Goal: Communication & Community: Participate in discussion

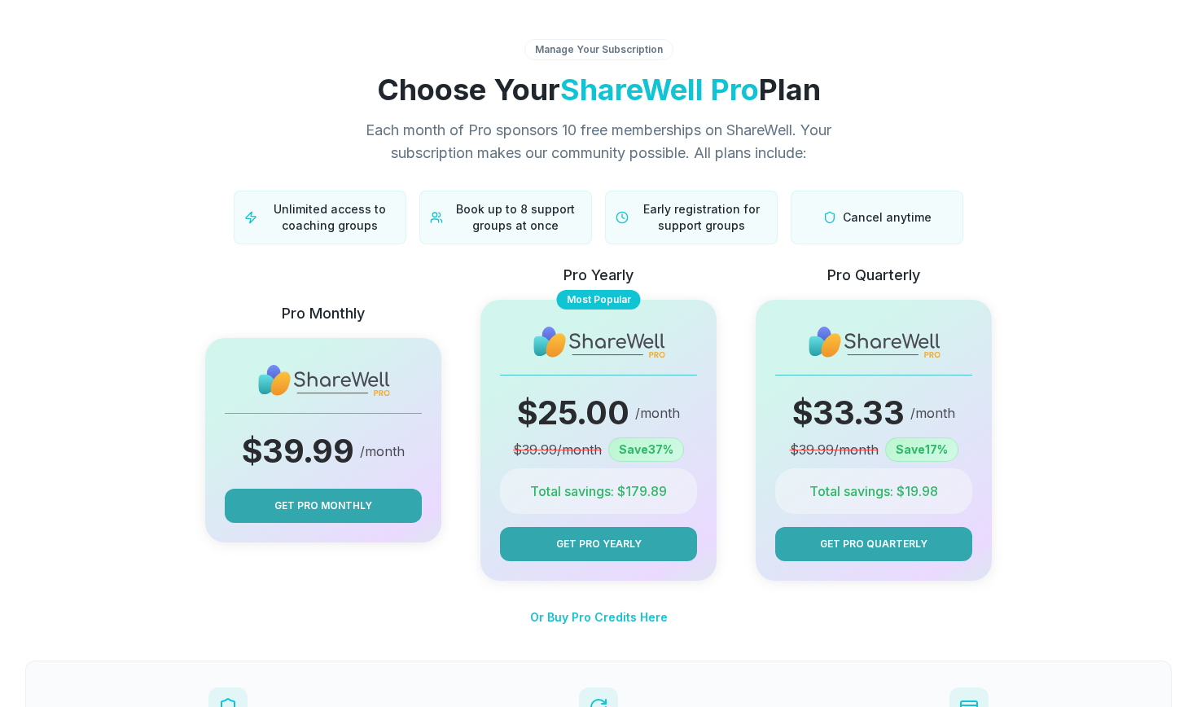
click at [568, 44] on div "Manage Your Subscription" at bounding box center [599, 49] width 149 height 21
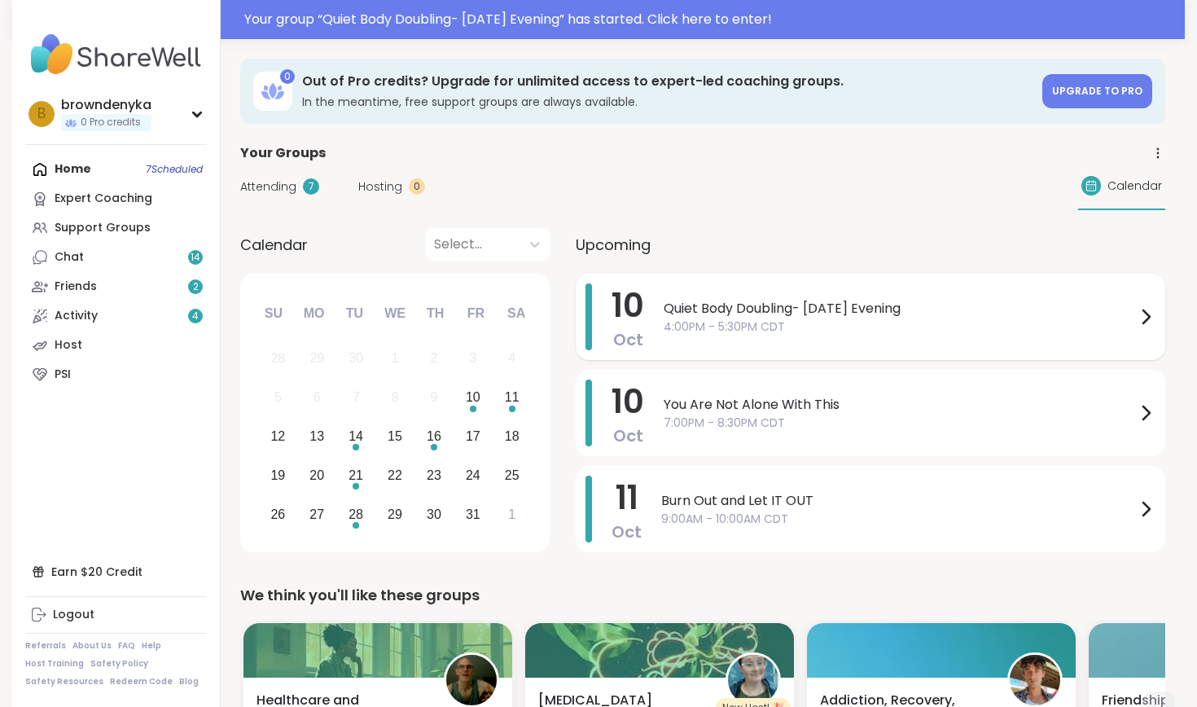
click at [810, 313] on span "Quiet Body Doubling- Friday Evening" at bounding box center [900, 309] width 472 height 20
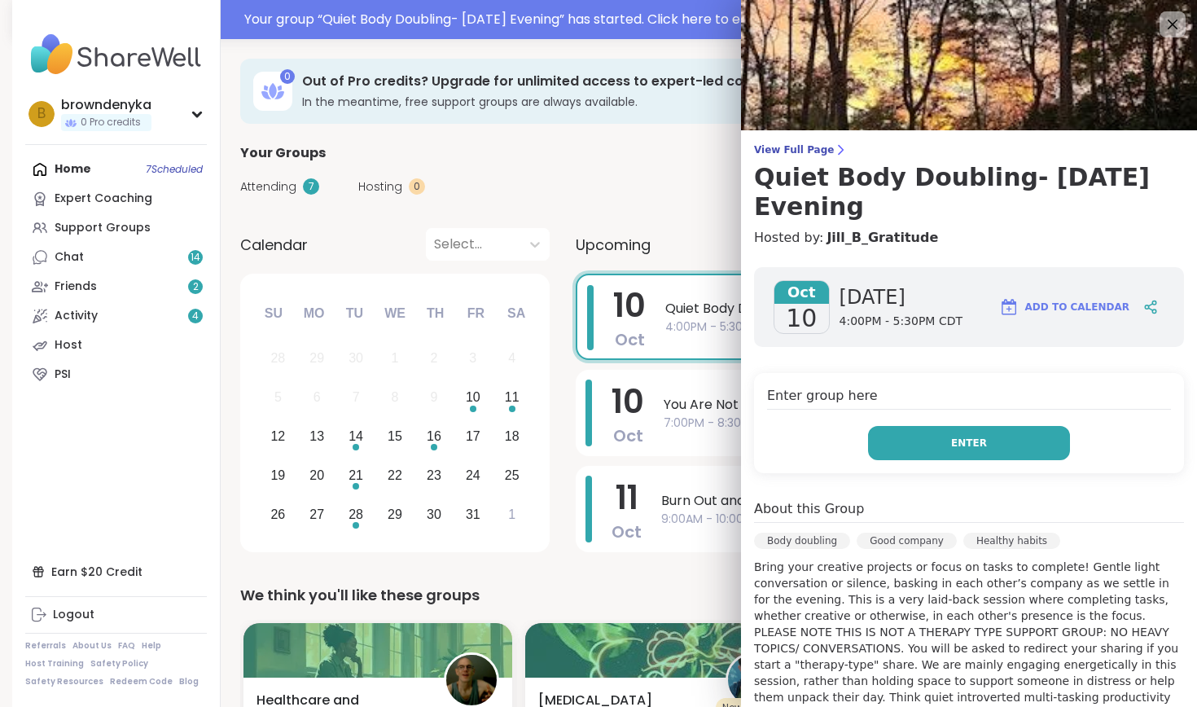
click at [988, 426] on button "Enter" at bounding box center [969, 443] width 202 height 34
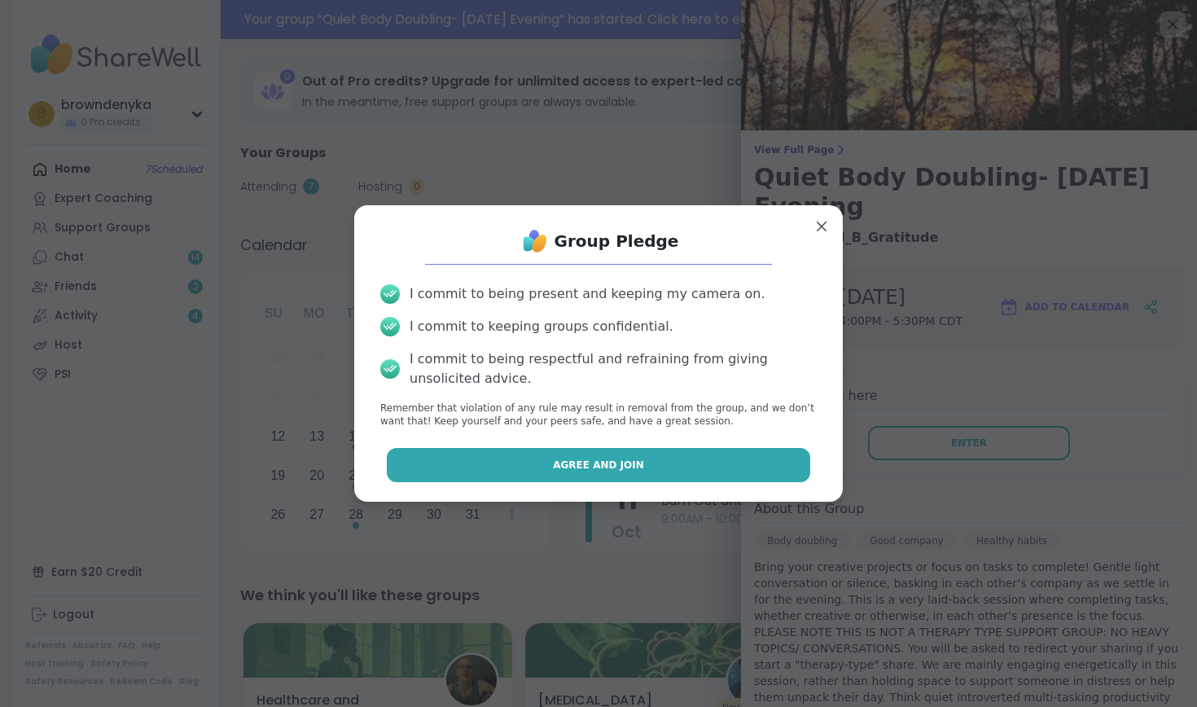
click at [724, 463] on button "Agree and Join" at bounding box center [599, 465] width 424 height 34
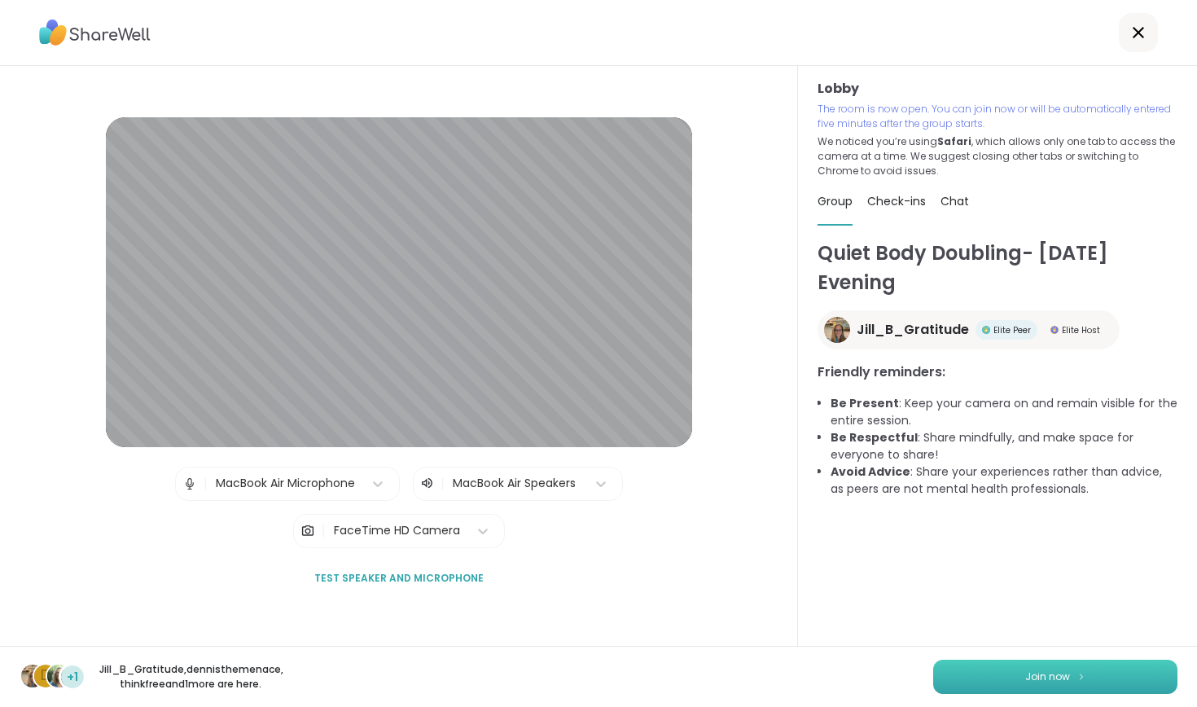
click at [999, 672] on button "Join now" at bounding box center [1055, 677] width 244 height 34
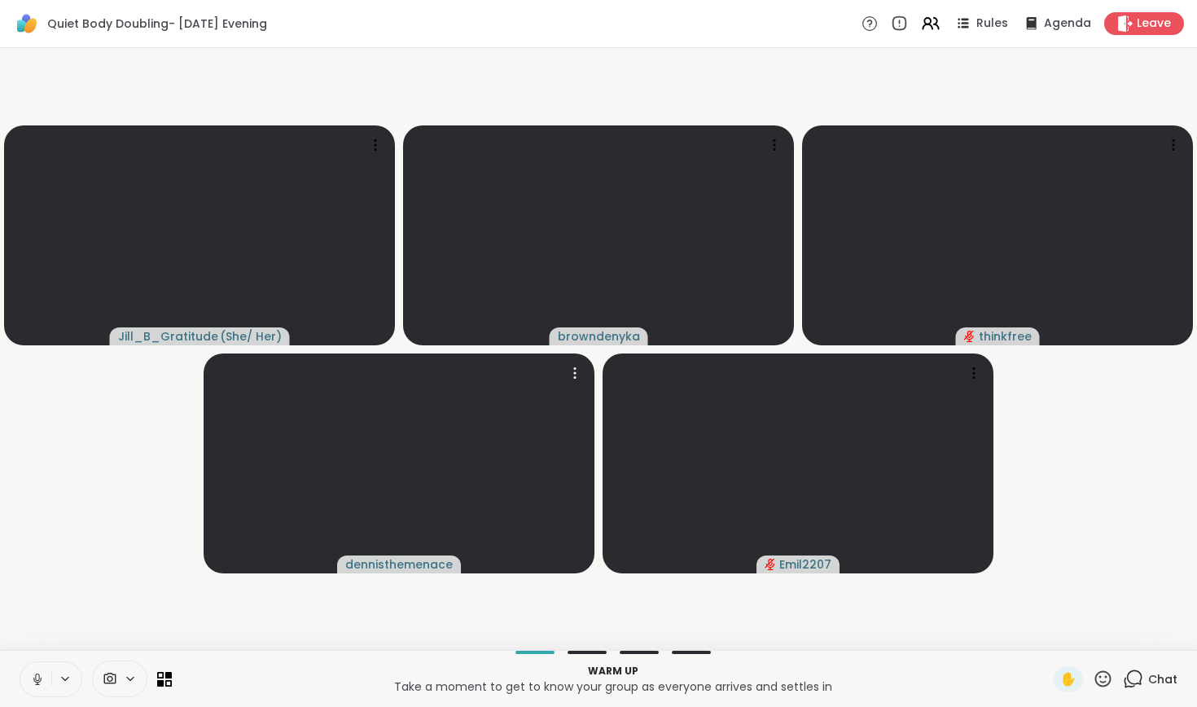
click at [38, 683] on icon at bounding box center [37, 679] width 15 height 15
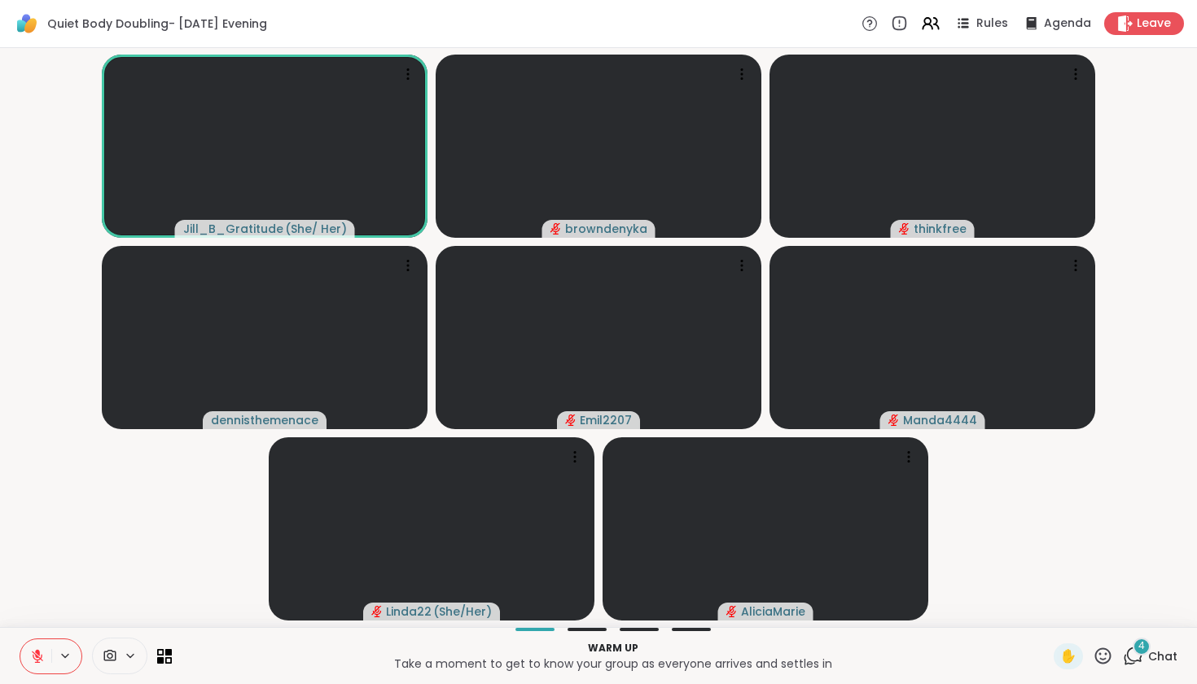
click at [46, 652] on button at bounding box center [35, 656] width 31 height 34
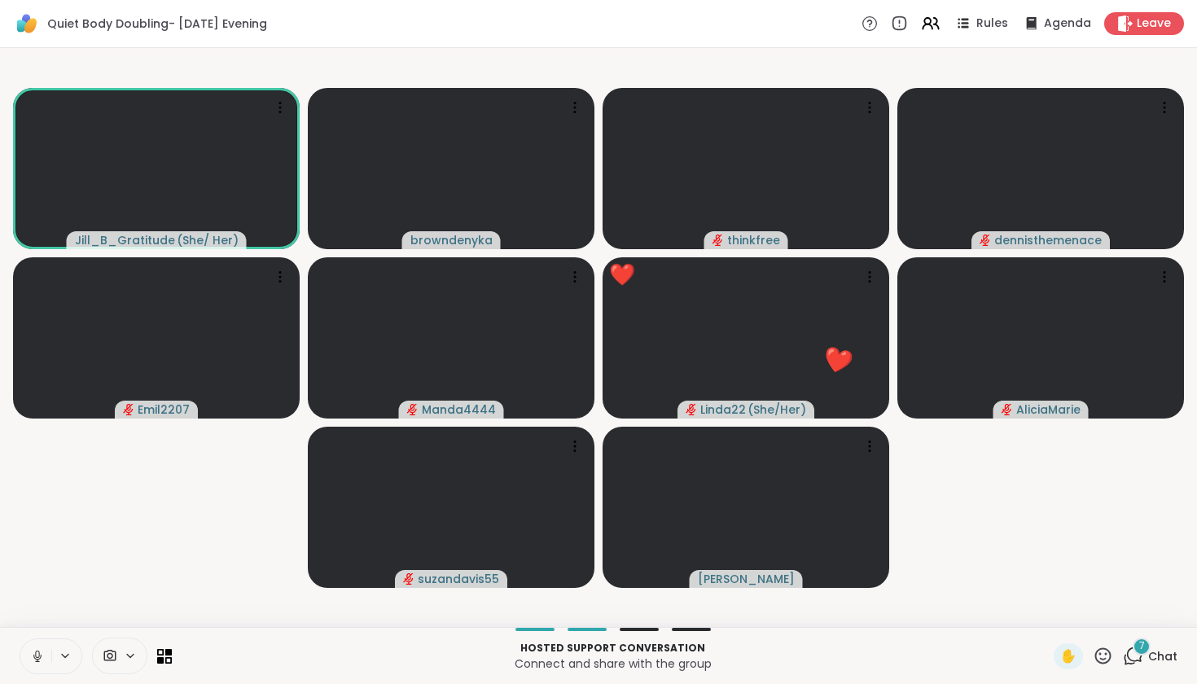
click at [33, 657] on icon at bounding box center [37, 656] width 15 height 15
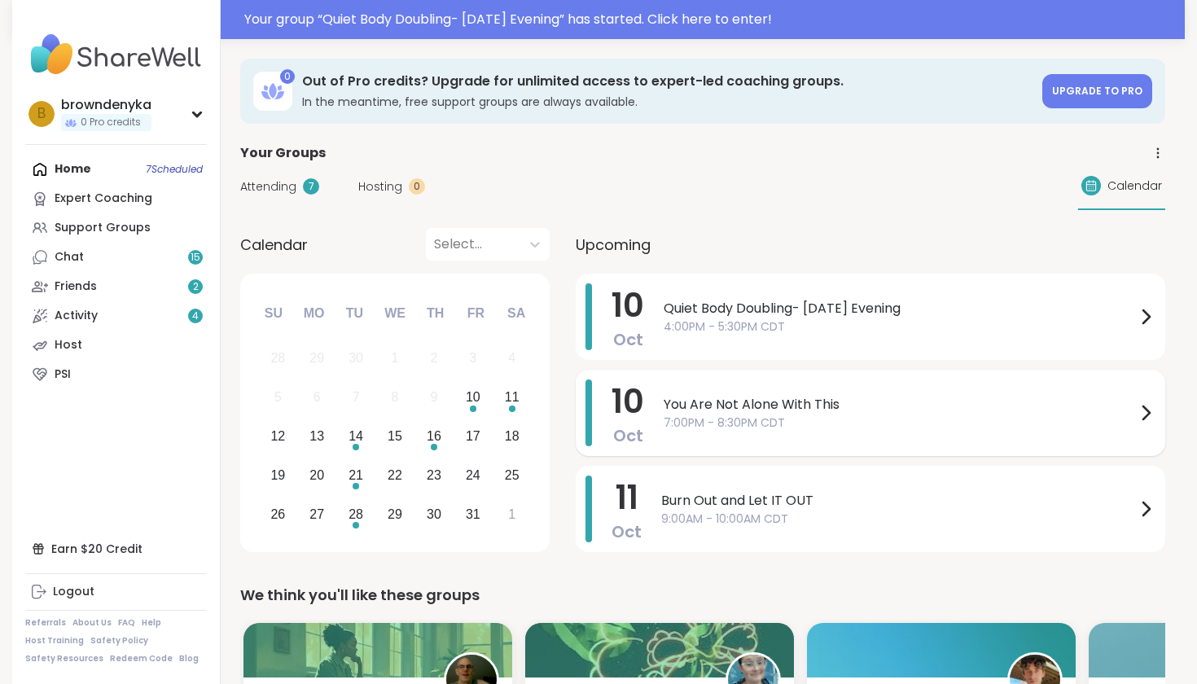
click at [722, 389] on div "You Are Not Alone With This 7:00PM - 8:30PM CDT" at bounding box center [910, 413] width 492 height 67
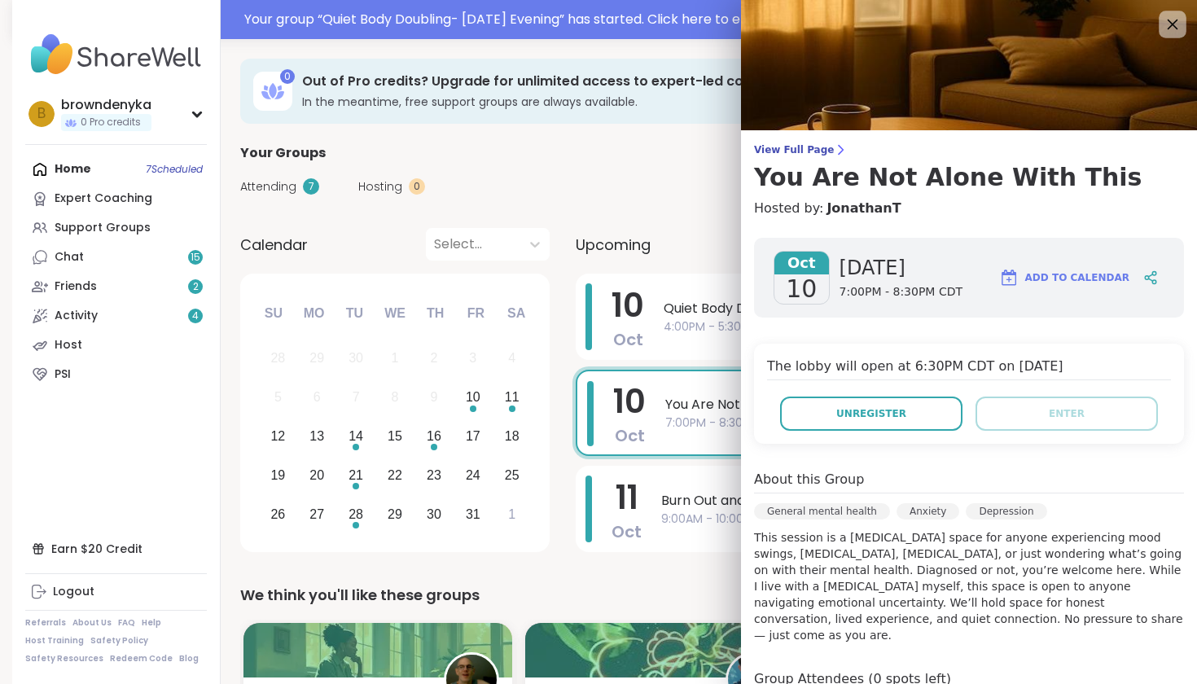
click at [1170, 32] on icon at bounding box center [1172, 24] width 20 height 20
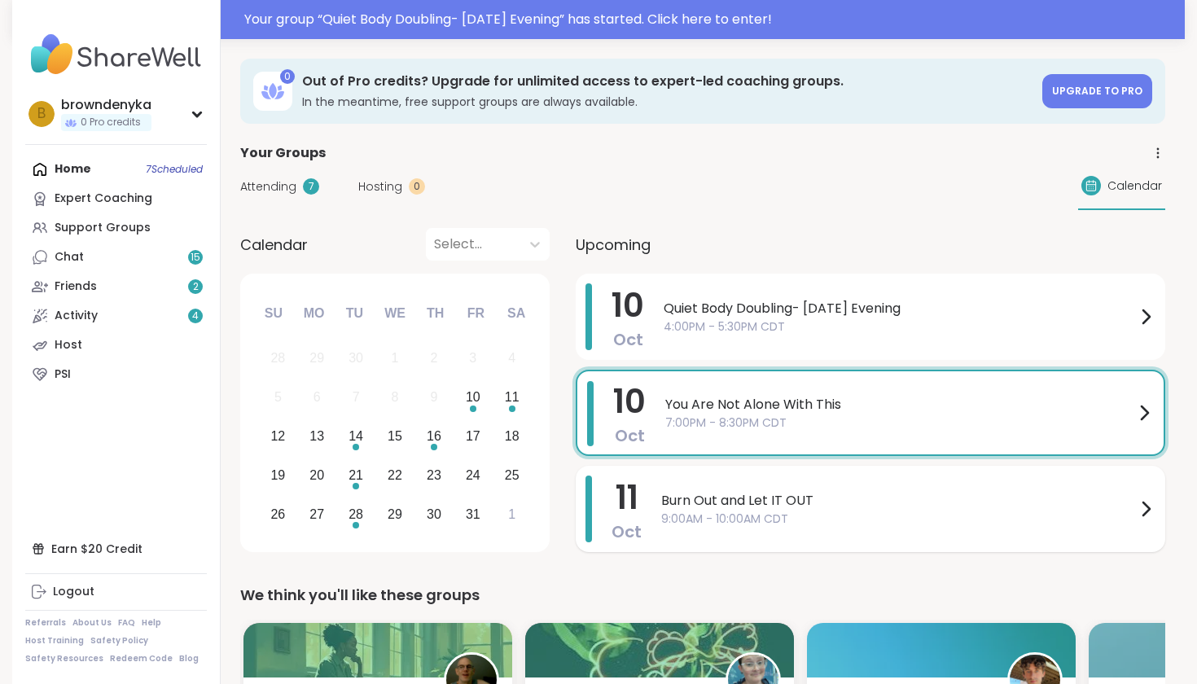
click at [825, 509] on span "Burn Out and Let IT OUT" at bounding box center [898, 501] width 475 height 20
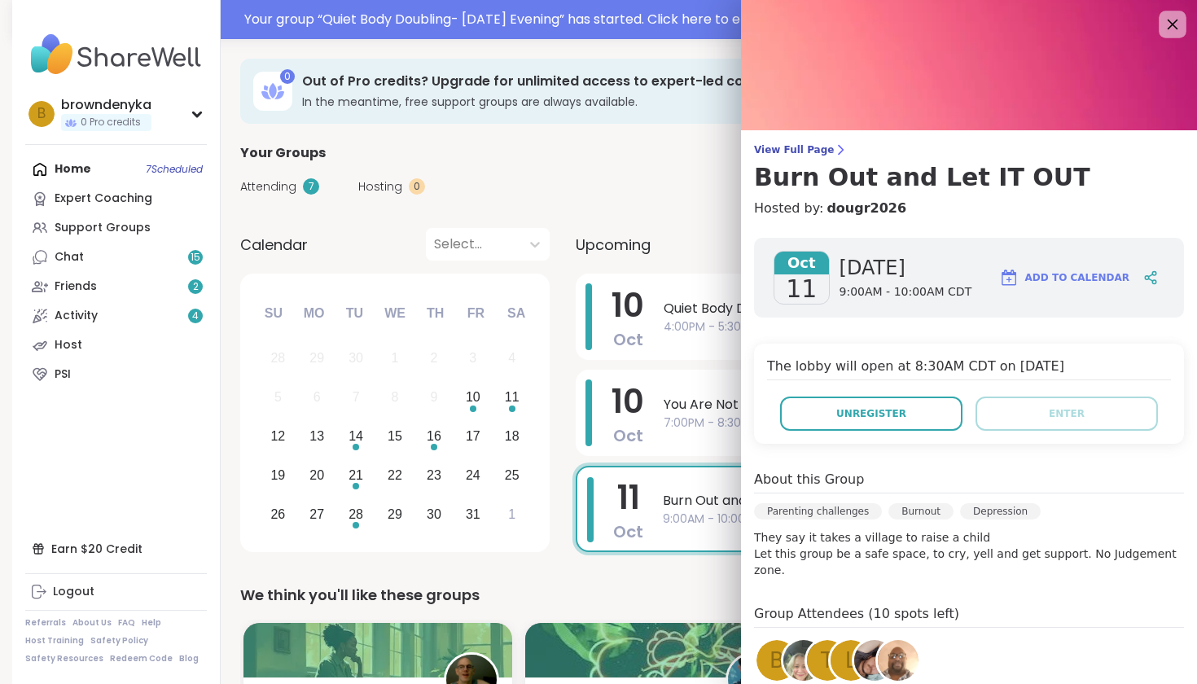
click at [1170, 19] on icon at bounding box center [1172, 24] width 20 height 20
